Goal: Task Accomplishment & Management: Complete application form

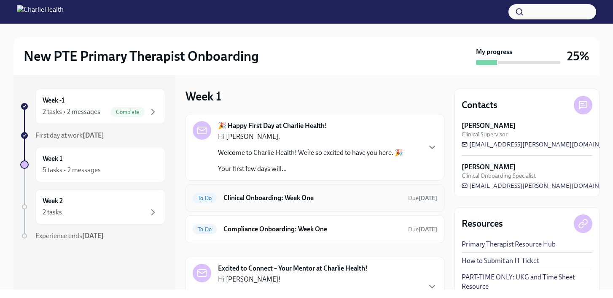
click at [209, 197] on span "To Do" at bounding box center [205, 198] width 24 height 6
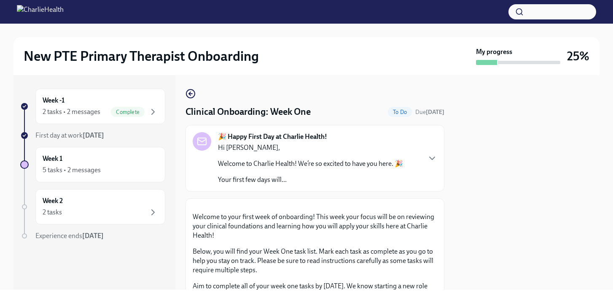
click at [504, 163] on div at bounding box center [527, 182] width 145 height 214
click at [432, 157] on icon "button" at bounding box center [432, 158] width 10 height 10
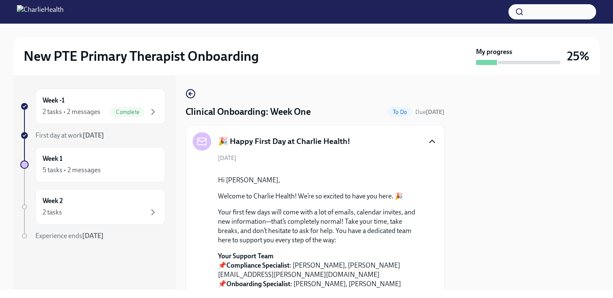
click at [506, 128] on div at bounding box center [527, 182] width 145 height 214
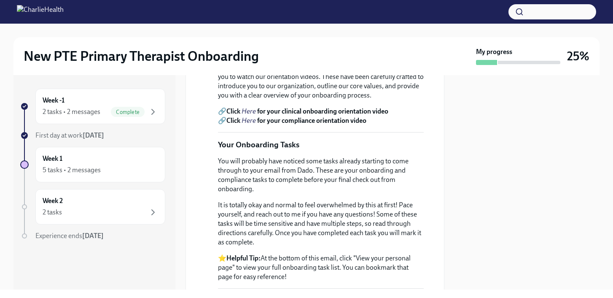
scroll to position [338, 0]
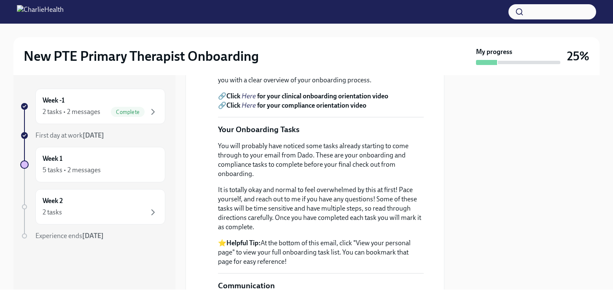
click at [251, 100] on em "Here" at bounding box center [249, 96] width 14 height 8
click at [475, 167] on div at bounding box center [527, 182] width 145 height 214
click at [114, 177] on div "Week 1 5 tasks • 2 messages" at bounding box center [100, 164] width 130 height 35
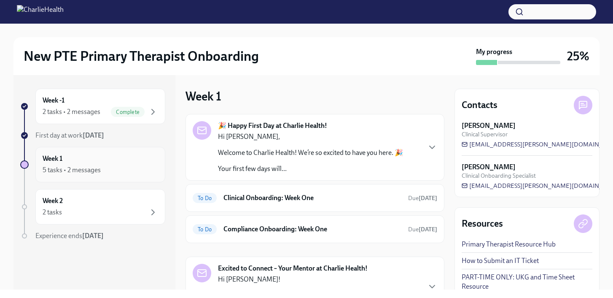
click at [109, 162] on div "Week 1 5 tasks • 2 messages" at bounding box center [101, 164] width 116 height 21
click at [448, 162] on div "Week -1 2 tasks • 2 messages Complete First day at work [DATE] Week 1 5 tasks •…" at bounding box center [307, 182] width 586 height 214
click at [310, 198] on h6 "Clinical Onboarding: Week One" at bounding box center [313, 197] width 178 height 9
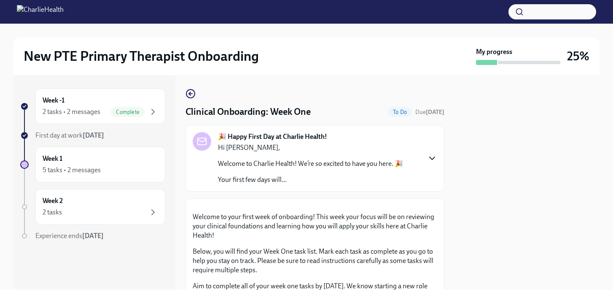
click at [433, 157] on icon "button" at bounding box center [432, 158] width 10 height 10
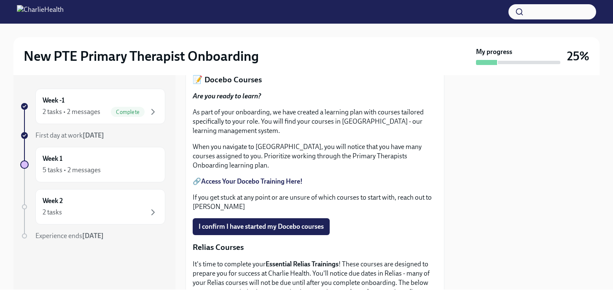
scroll to position [962, 0]
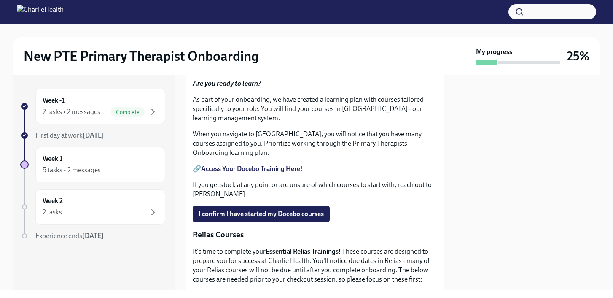
click at [266, 43] on span "Upload HIPAA Certification" at bounding box center [243, 39] width 89 height 8
click at [0, 0] on input "Upload HIPAA Certification" at bounding box center [0, 0] width 0 height 0
click at [253, 23] on link "HIPAA for Covered Entities" at bounding box center [240, 19] width 79 height 8
